Goal: Navigation & Orientation: Go to known website

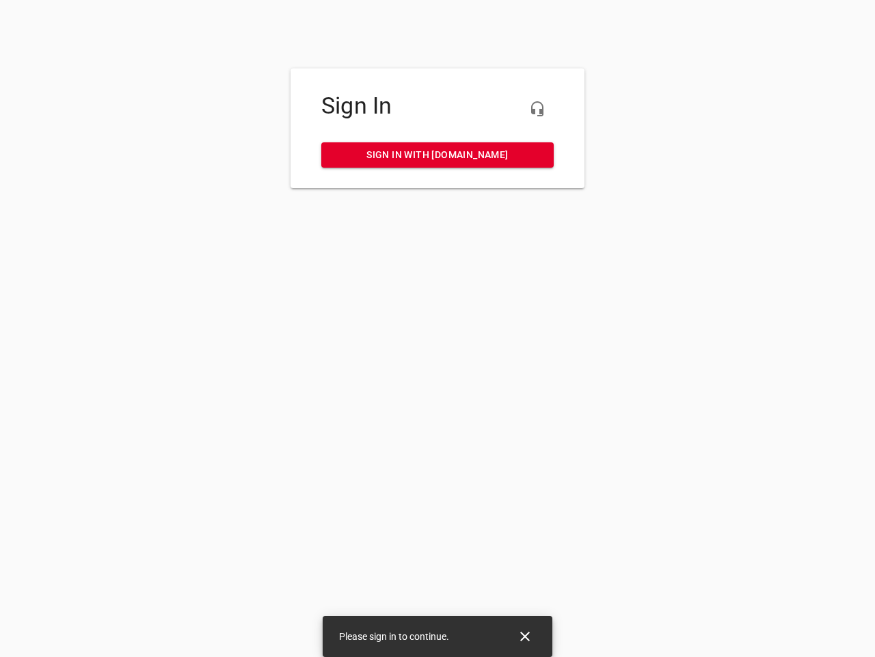
click at [538, 109] on icon "button" at bounding box center [537, 109] width 16 height 16
click at [525, 636] on icon "Close" at bounding box center [525, 636] width 10 height 10
